Goal: Information Seeking & Learning: Learn about a topic

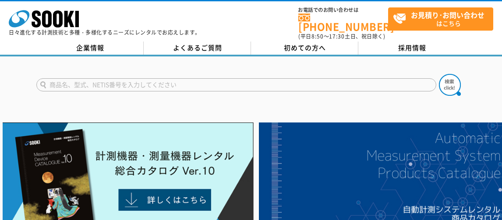
click at [139, 78] on input "text" at bounding box center [236, 84] width 400 height 13
type input "騒音振動"
click at [439, 74] on button at bounding box center [450, 85] width 22 height 22
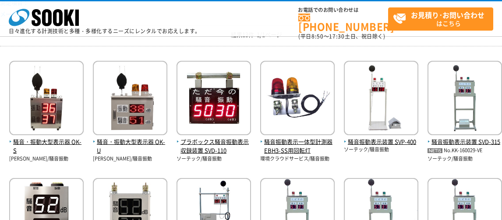
scroll to position [131, 0]
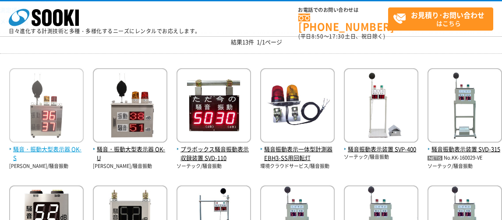
click at [50, 102] on img at bounding box center [46, 106] width 74 height 77
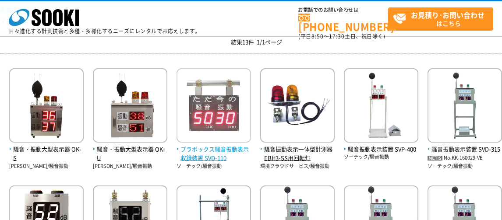
click at [219, 115] on img at bounding box center [213, 106] width 74 height 77
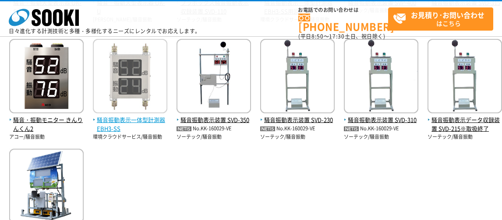
scroll to position [263, 0]
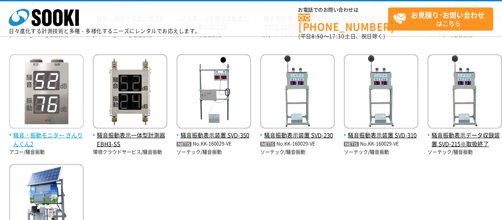
click at [70, 97] on img at bounding box center [46, 92] width 74 height 77
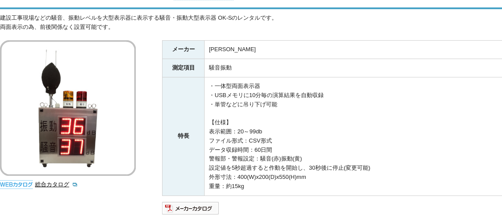
scroll to position [175, 0]
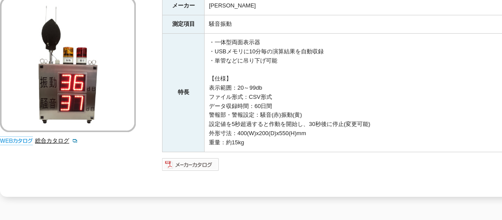
click at [192, 161] on img at bounding box center [190, 165] width 57 height 14
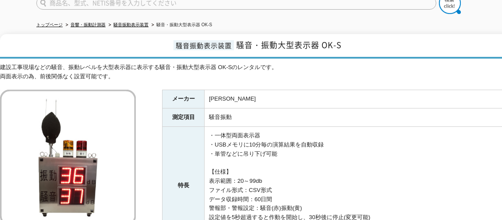
scroll to position [0, 0]
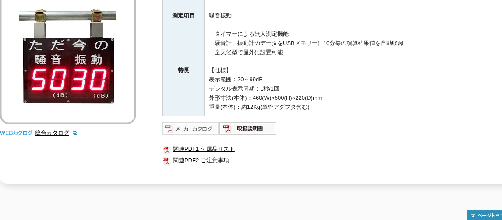
scroll to position [175, 0]
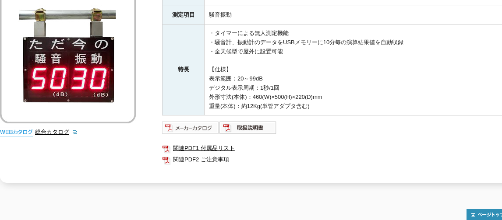
click at [198, 126] on img at bounding box center [190, 128] width 57 height 14
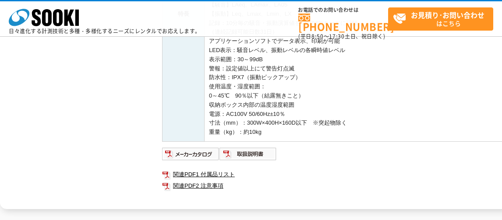
scroll to position [306, 0]
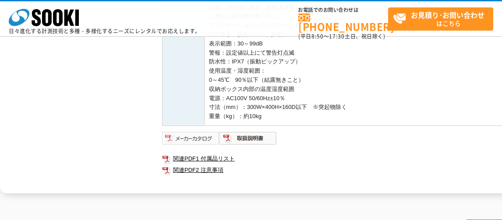
click at [181, 134] on img at bounding box center [190, 138] width 57 height 14
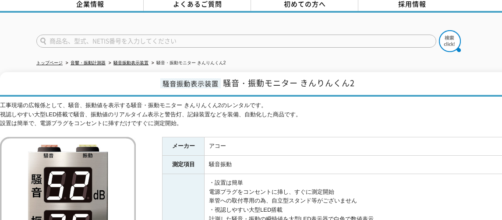
scroll to position [0, 0]
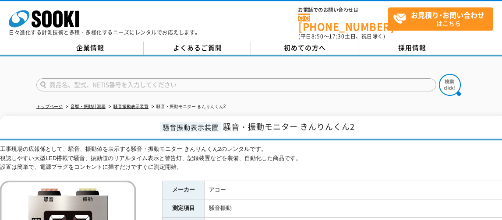
click at [174, 79] on input "text" at bounding box center [236, 84] width 400 height 13
drag, startPoint x: 167, startPoint y: 79, endPoint x: 173, endPoint y: 80, distance: 5.7
click at [173, 80] on input "text" at bounding box center [236, 84] width 400 height 13
drag, startPoint x: 51, startPoint y: 78, endPoint x: 94, endPoint y: 86, distance: 43.5
click at [94, 86] on form at bounding box center [250, 86] width 429 height 25
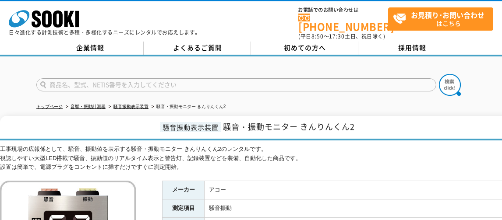
click at [102, 78] on input "text" at bounding box center [236, 84] width 400 height 13
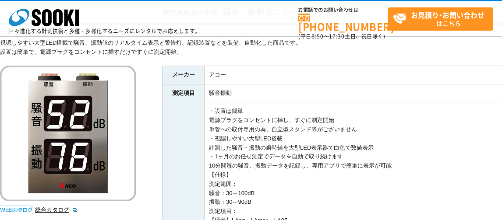
scroll to position [131, 0]
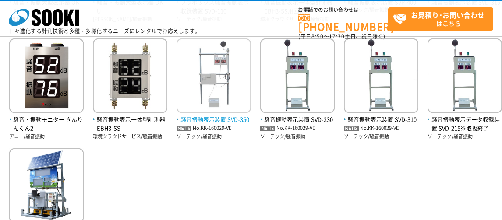
scroll to position [263, 0]
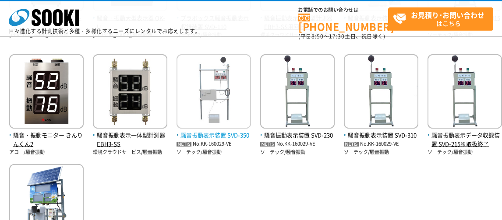
click at [214, 87] on img at bounding box center [213, 92] width 74 height 77
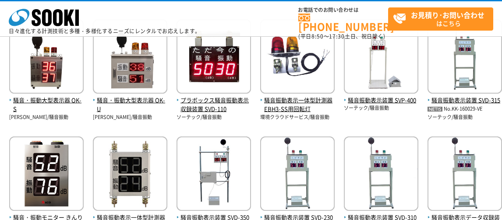
scroll to position [131, 0]
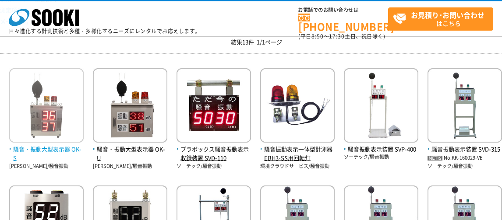
click at [49, 105] on img at bounding box center [46, 106] width 74 height 77
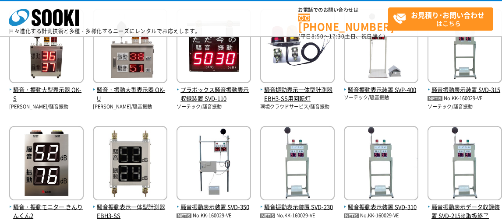
scroll to position [175, 0]
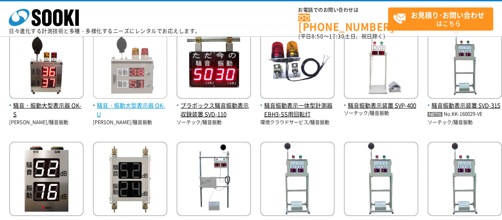
click at [108, 67] on img at bounding box center [130, 63] width 74 height 77
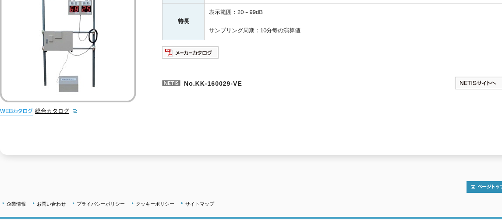
scroll to position [175, 0]
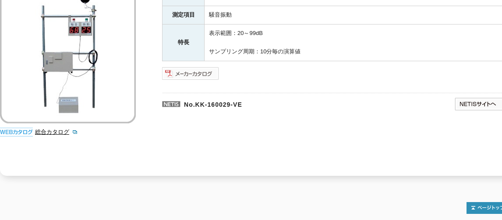
click at [190, 70] on img at bounding box center [190, 74] width 57 height 14
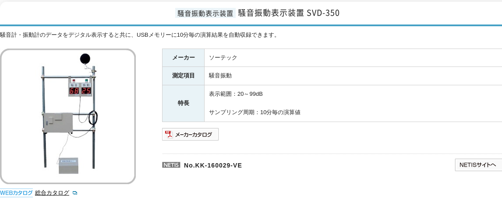
scroll to position [88, 0]
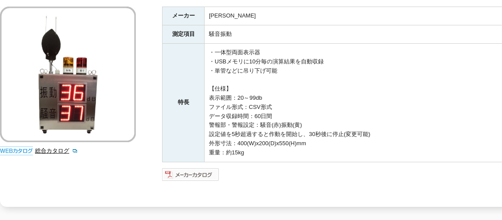
scroll to position [219, 0]
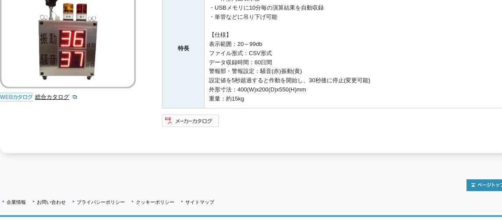
click at [169, 120] on img at bounding box center [190, 121] width 57 height 14
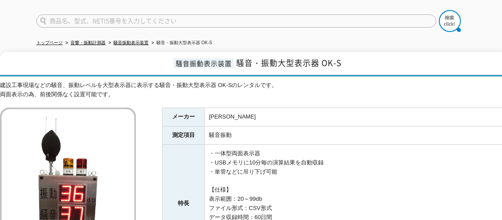
scroll to position [0, 0]
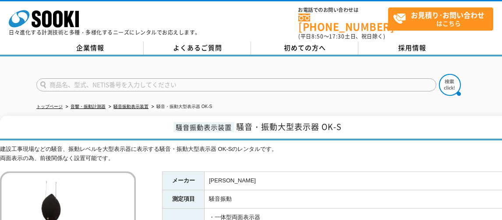
click at [209, 83] on input "text" at bounding box center [236, 84] width 400 height 13
click at [95, 78] on input "text" at bounding box center [236, 84] width 400 height 13
type input "商品名、型式、NETIS番号を入力してください"
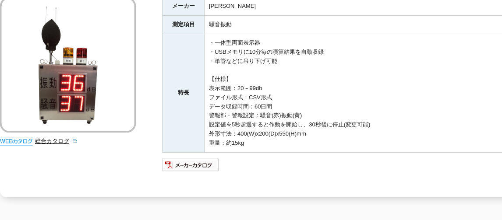
scroll to position [175, 0]
type input "商品名、型式、NETIS番号を入力してください"
click at [189, 158] on img at bounding box center [190, 165] width 57 height 14
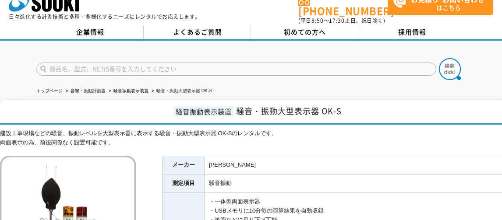
scroll to position [0, 0]
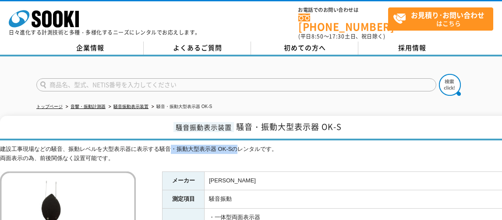
drag, startPoint x: 188, startPoint y: 143, endPoint x: 235, endPoint y: 143, distance: 46.8
click at [235, 145] on div "建設工事現場などの騒音、振動レベルを大型表示器に表示する騒音・振動大型表示器 OK-Sのレンタルです。 両面表示の為、前後関係なく設置可能です。" at bounding box center [256, 154] width 512 height 18
drag, startPoint x: 254, startPoint y: 142, endPoint x: 266, endPoint y: 142, distance: 11.8
click at [254, 145] on div "建設工事現場などの騒音、振動レベルを大型表示器に表示する騒音・振動大型表示器 OK-Sのレンタルです。 両面表示の為、前後関係なく設置可能です。" at bounding box center [256, 154] width 512 height 18
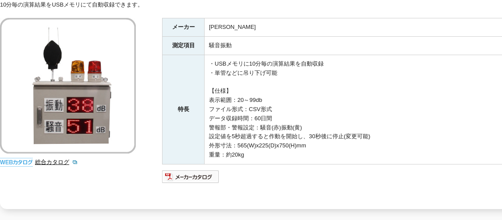
scroll to position [175, 0]
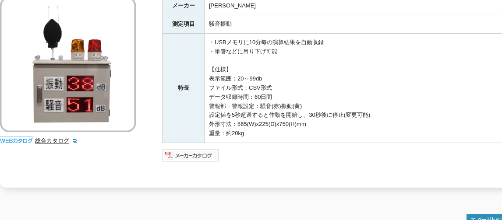
click at [183, 148] on img at bounding box center [190, 155] width 57 height 14
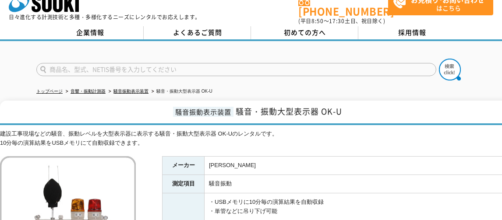
scroll to position [0, 0]
